Goal: Navigation & Orientation: Go to known website

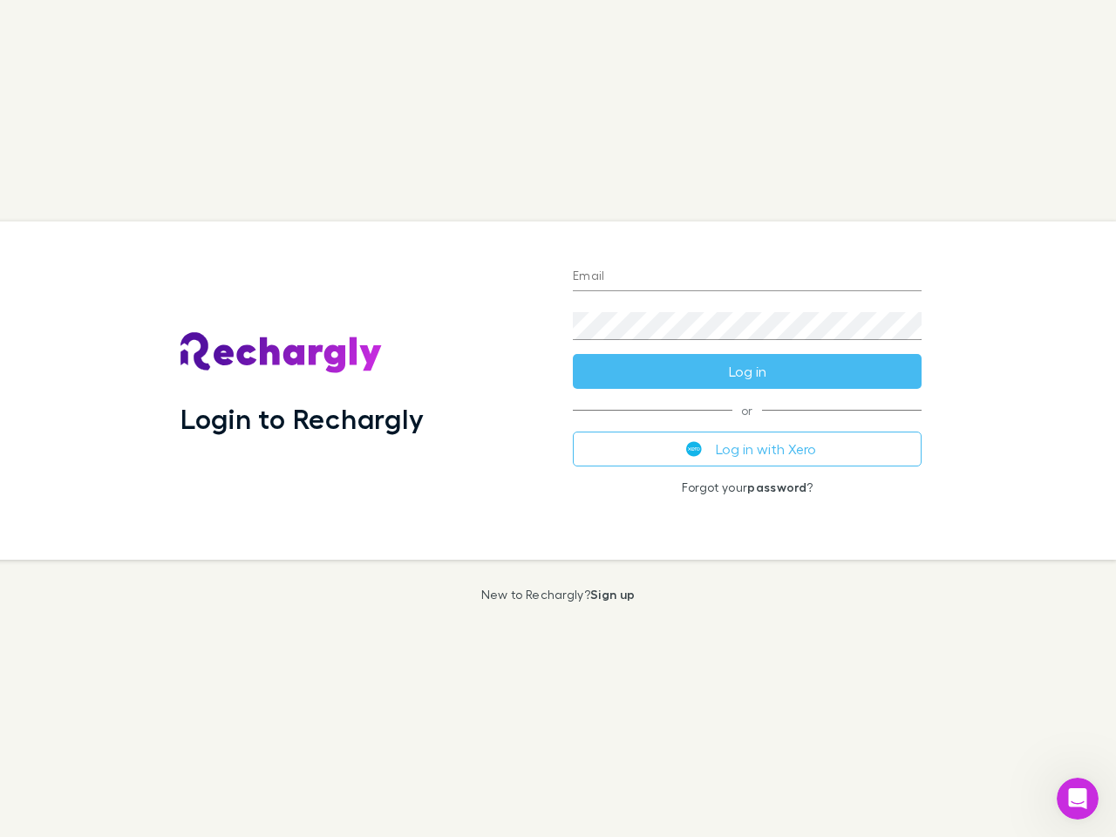
click at [558, 419] on div "Login to Rechargly" at bounding box center [363, 391] width 392 height 338
click at [747, 277] on input "Email" at bounding box center [747, 277] width 349 height 28
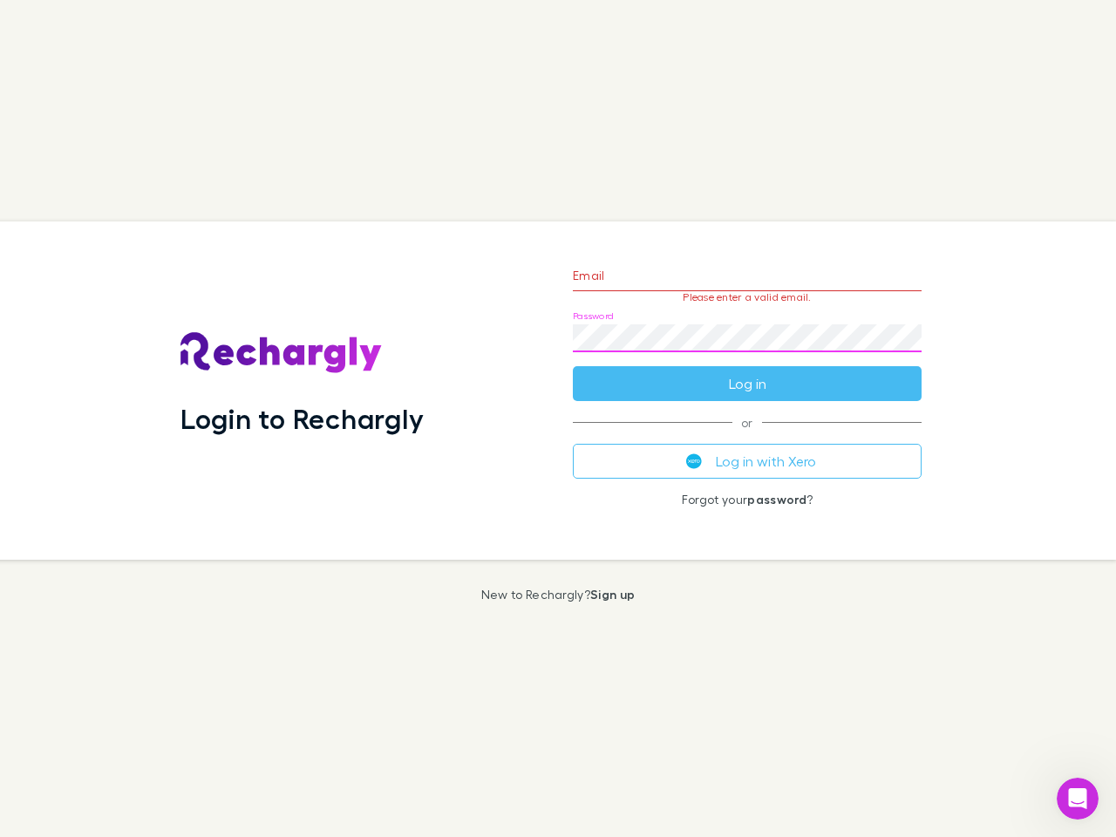
click at [747, 371] on form "Email Please enter a valid email. Password Log in" at bounding box center [747, 325] width 349 height 152
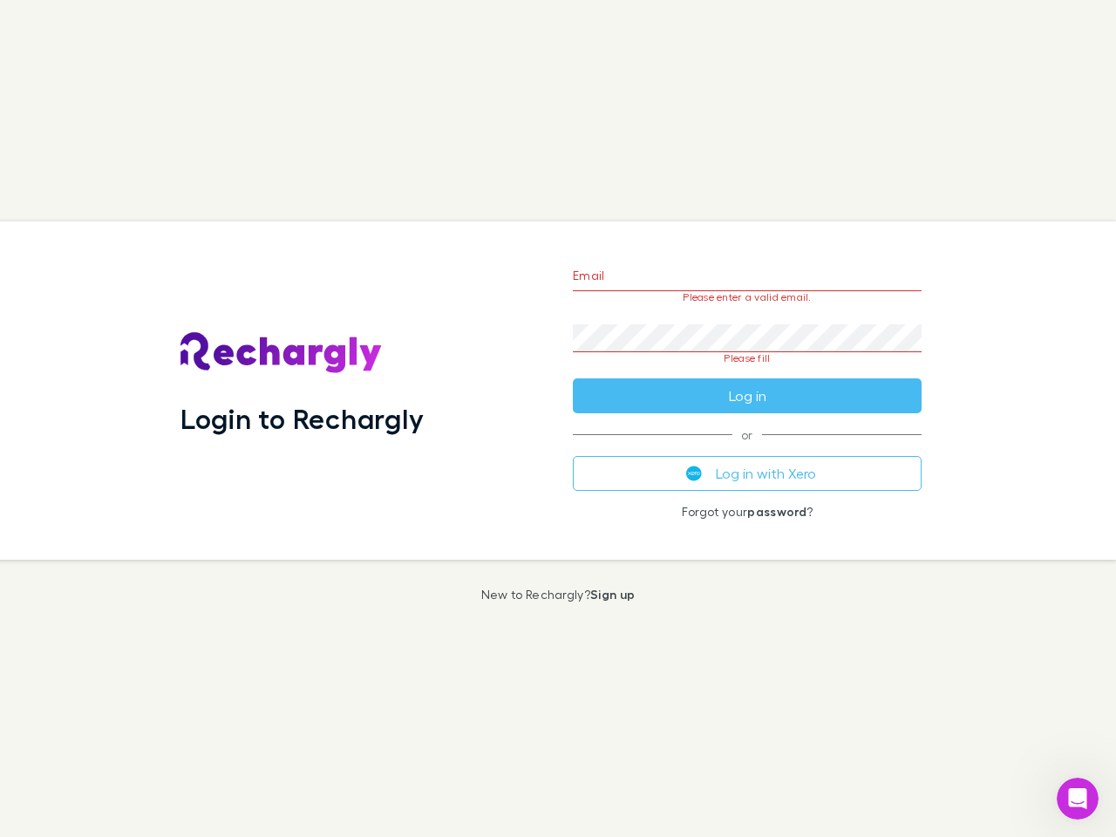
click at [747, 449] on div "Email Please enter a valid email. Password Please fill Log in or Log in with Xe…" at bounding box center [747, 391] width 377 height 338
click at [1078, 799] on icon "Open Intercom Messenger" at bounding box center [1078, 799] width 29 height 29
